Goal: Submit feedback/report problem: Submit feedback/report problem

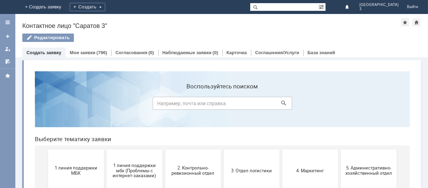
scroll to position [46, 0]
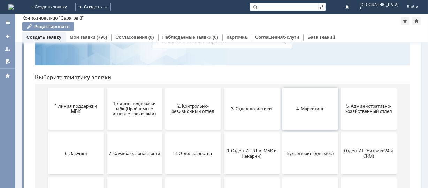
click at [296, 106] on span "4. Маркетинг" at bounding box center [310, 108] width 52 height 5
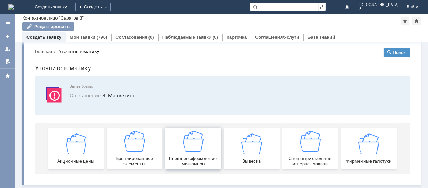
scroll to position [7, 0]
click at [68, 155] on div "Акционные цены" at bounding box center [76, 148] width 52 height 30
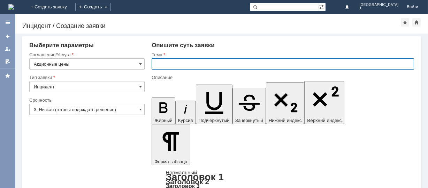
click at [161, 63] on input "text" at bounding box center [283, 63] width 263 height 11
type input "н"
type input "не работает акция 1+1=4"
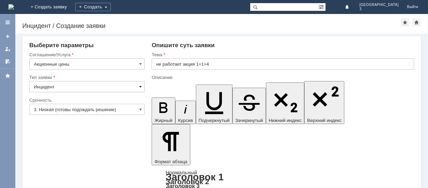
click at [139, 85] on span at bounding box center [140, 87] width 3 height 6
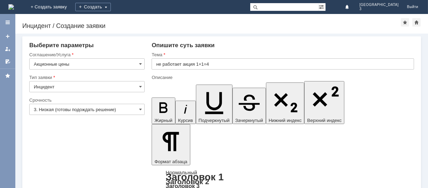
type input "Инцидент"
click at [139, 107] on span at bounding box center [140, 109] width 3 height 6
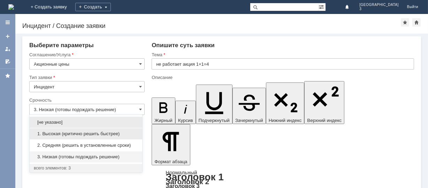
click at [106, 133] on span "1. Высокая (критично решить быстрее)" at bounding box center [86, 134] width 104 height 6
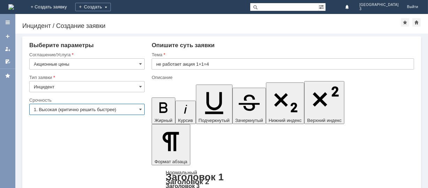
type input "1. Высокая (критично решить быстрее)"
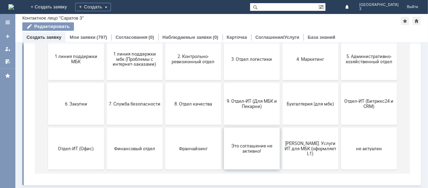
scroll to position [96, 0]
click at [245, 100] on span "9. Отдел-ИТ (Для МБК и Пекарни)" at bounding box center [252, 104] width 52 height 10
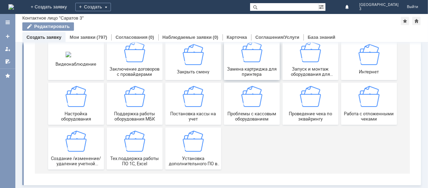
scroll to position [97, 0]
click at [371, 100] on img at bounding box center [368, 96] width 21 height 21
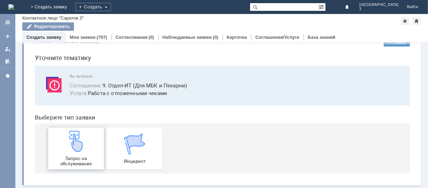
scroll to position [17, 0]
click at [83, 146] on div "Запрос на обслуживание" at bounding box center [76, 148] width 52 height 36
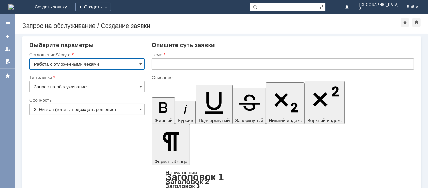
click at [159, 65] on input "text" at bounding box center [283, 63] width 262 height 11
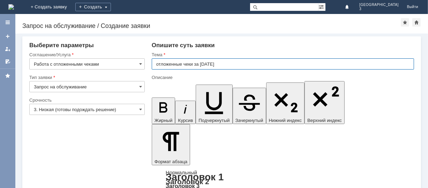
type input "отложенные чеки за 03.09.2025"
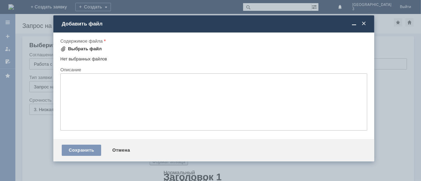
click at [85, 46] on div "Выбрать файл" at bounding box center [85, 49] width 34 height 6
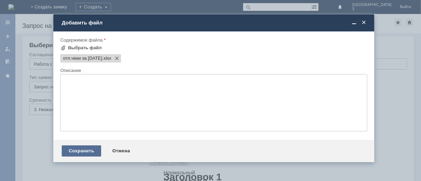
click at [81, 156] on div "Сохранить" at bounding box center [81, 150] width 39 height 11
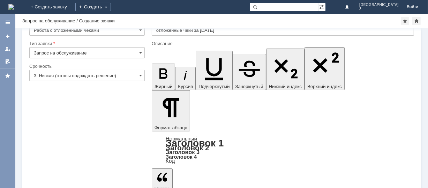
scroll to position [28, 0]
